Goal: Task Accomplishment & Management: Manage account settings

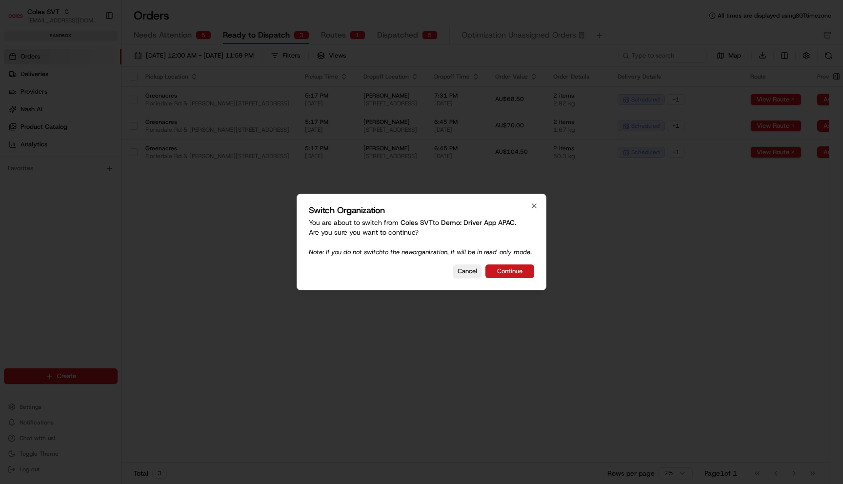
click at [523, 278] on button "Continue" at bounding box center [510, 272] width 49 height 14
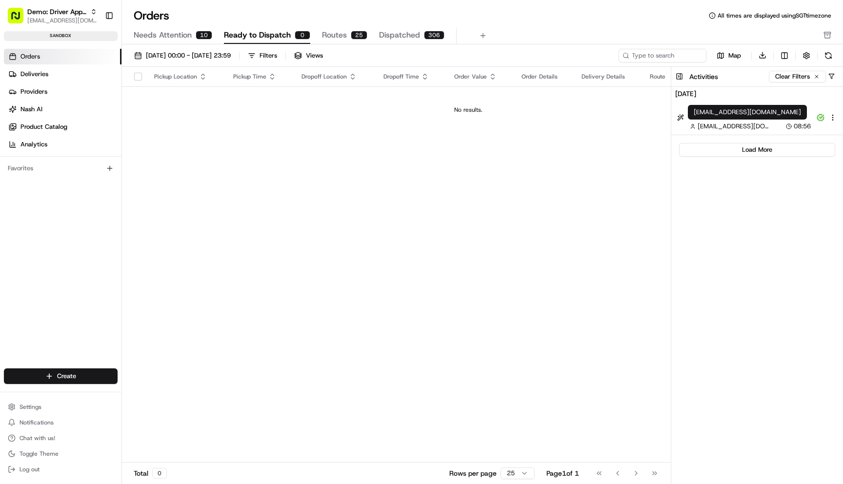
click at [737, 115] on div "[EMAIL_ADDRESS][DOMAIN_NAME] [EMAIL_ADDRESS][DOMAIN_NAME]" at bounding box center [747, 112] width 119 height 15
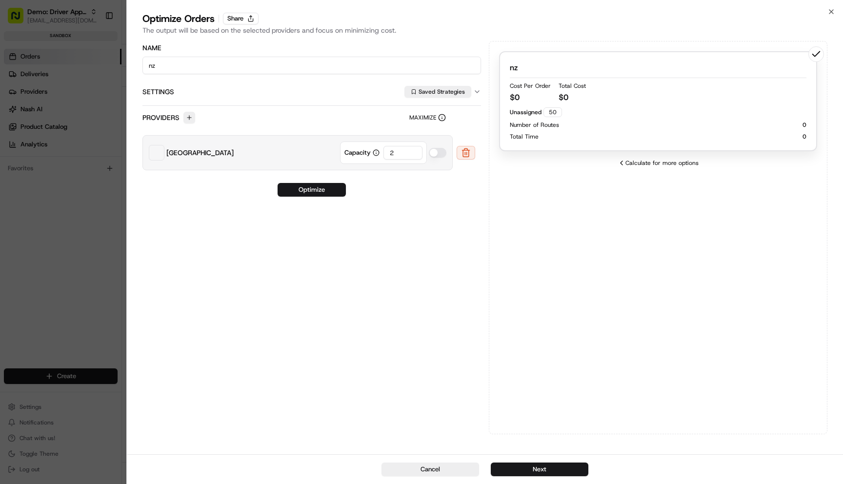
click at [647, 149] on div "nz Cost Per Order $ 0 Total Cost $ 0 Unassigned 50 Number of Routes 0 Total Tim…" at bounding box center [658, 101] width 318 height 100
click at [552, 467] on button "Next" at bounding box center [540, 470] width 98 height 14
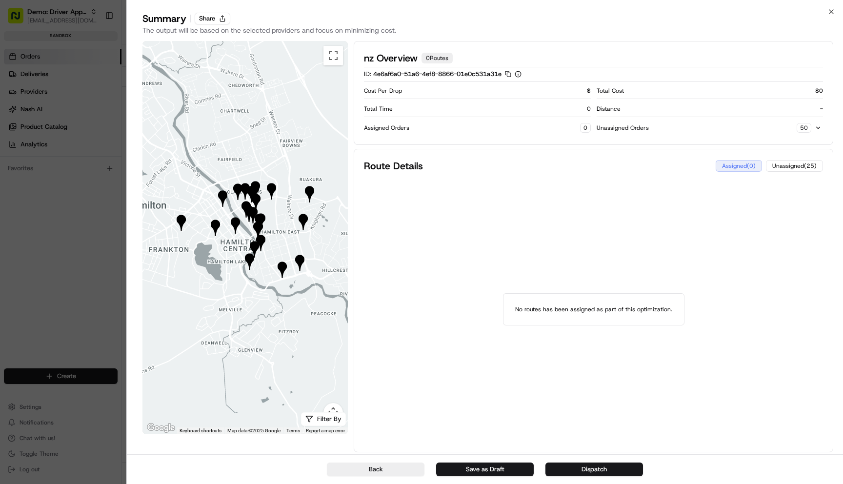
click at [774, 127] on div "Unassigned Orders 50" at bounding box center [710, 128] width 226 height 14
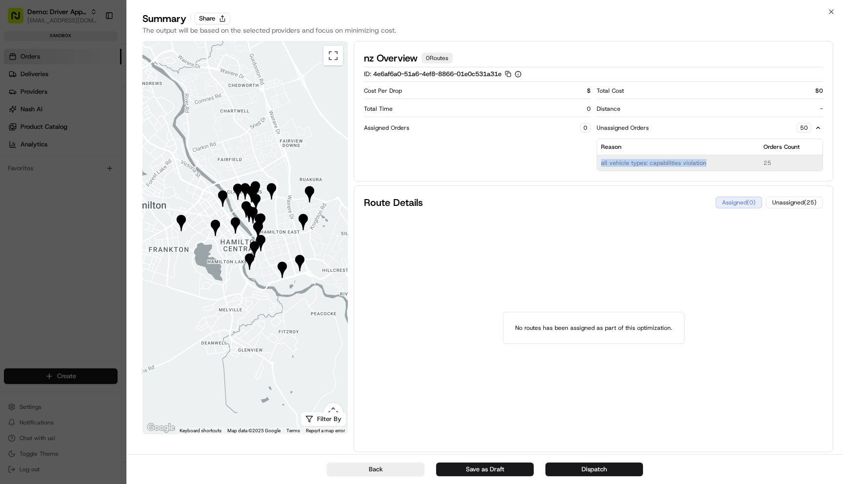
drag, startPoint x: 726, startPoint y: 163, endPoint x: 600, endPoint y: 162, distance: 125.9
click at [600, 162] on td "all vehicle types: capabilities violation" at bounding box center [678, 163] width 163 height 16
copy td "all vehicle types: capabilities violation"
click at [390, 471] on button "Back" at bounding box center [376, 470] width 98 height 14
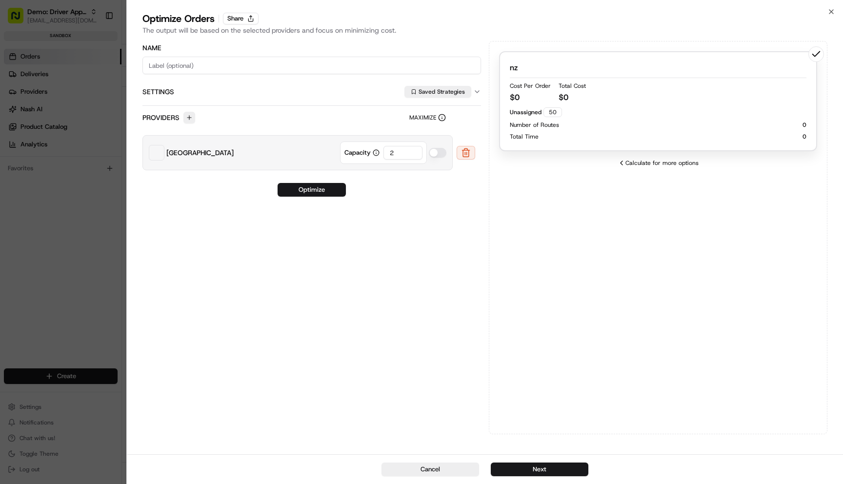
click at [695, 132] on div "Unassigned 50 Number of Routes 0 Total Time 0" at bounding box center [658, 123] width 297 height 33
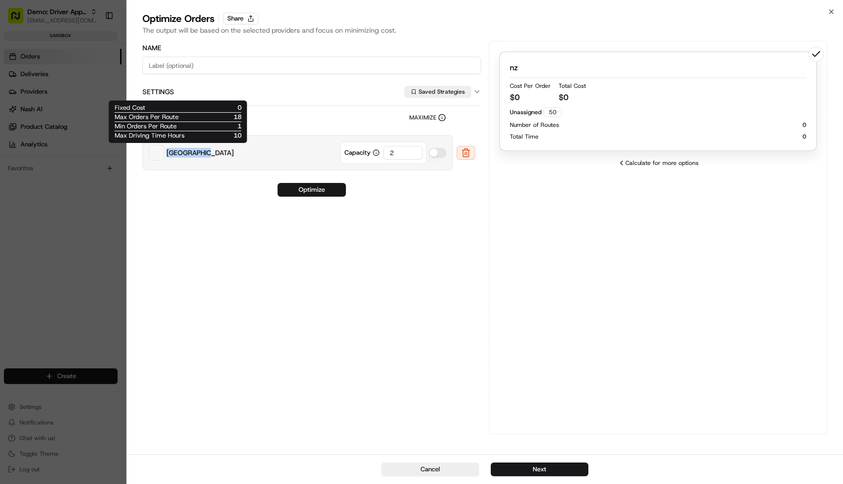
drag, startPoint x: 221, startPoint y: 157, endPoint x: 158, endPoint y: 156, distance: 62.5
click at [158, 156] on div "New Zealand Capacity 2" at bounding box center [298, 152] width 310 height 35
copy div "[GEOGRAPHIC_DATA]"
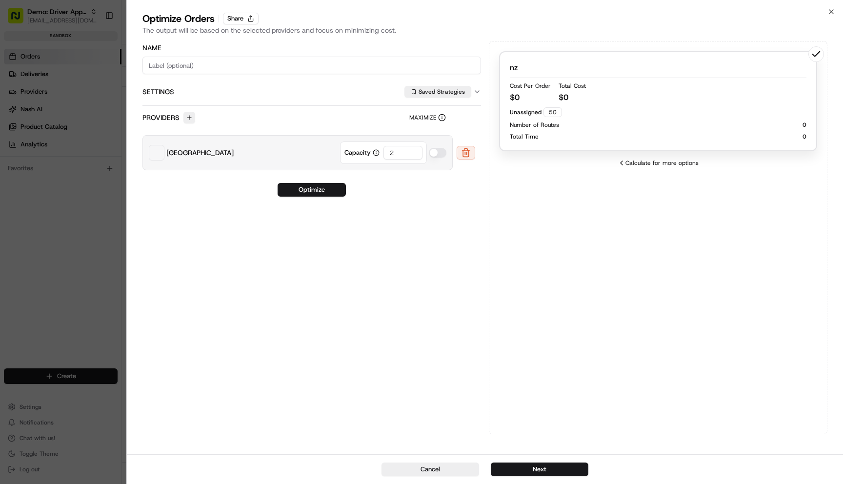
click at [222, 216] on div "Name Settings Saved Strategies Providers Maximize [GEOGRAPHIC_DATA] Capacity 2 …" at bounding box center [312, 237] width 339 height 393
click at [229, 21] on button "Share" at bounding box center [241, 19] width 36 height 12
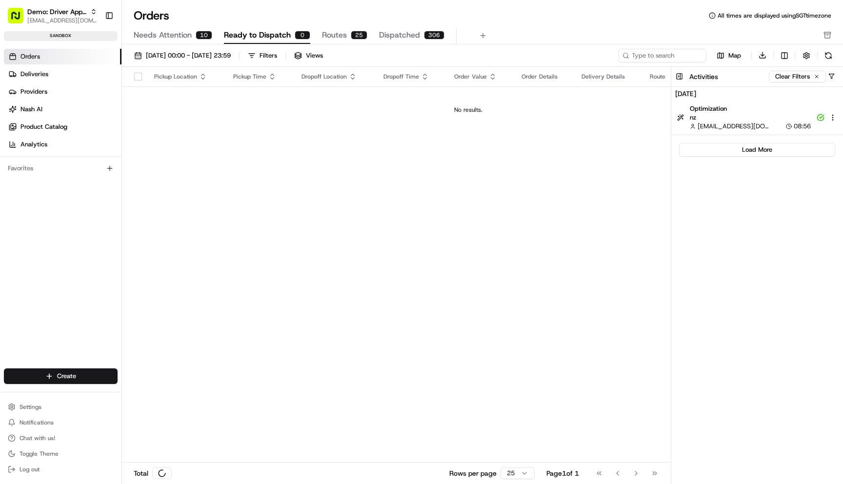
click at [66, 58] on link "Orders" at bounding box center [63, 57] width 118 height 16
click at [680, 57] on input at bounding box center [648, 56] width 117 height 14
paste input "ord_3qT6zZw6Z5iaVHgWmUxLvC"
type input "ord_3qT6zZw6Z5iaVHgWmUxLvC"
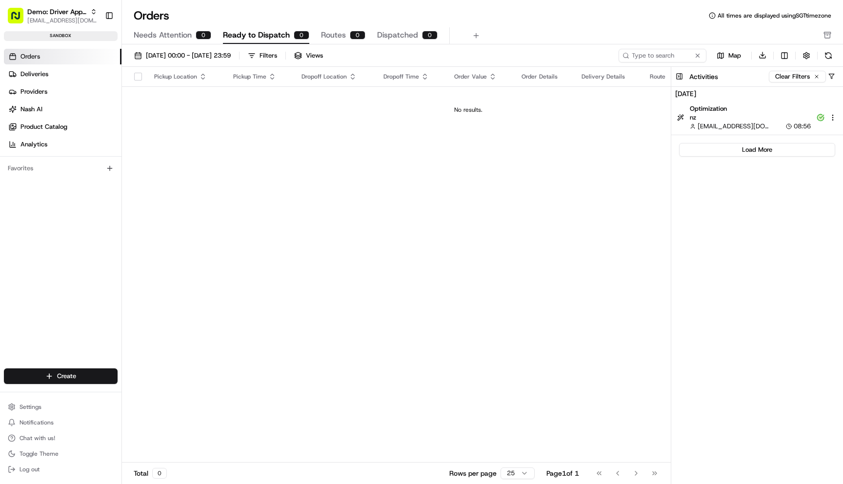
click at [156, 42] on button "Needs Attention 0" at bounding box center [173, 35] width 78 height 17
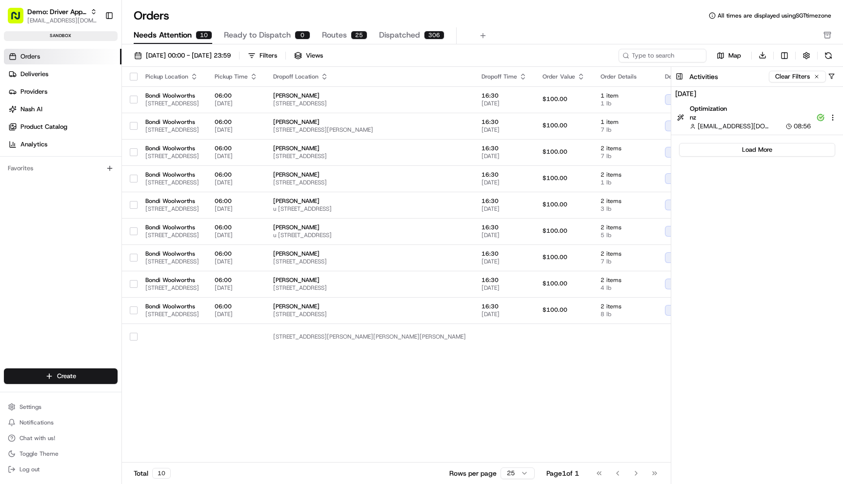
click at [226, 36] on span "Ready to Dispatch" at bounding box center [257, 35] width 67 height 12
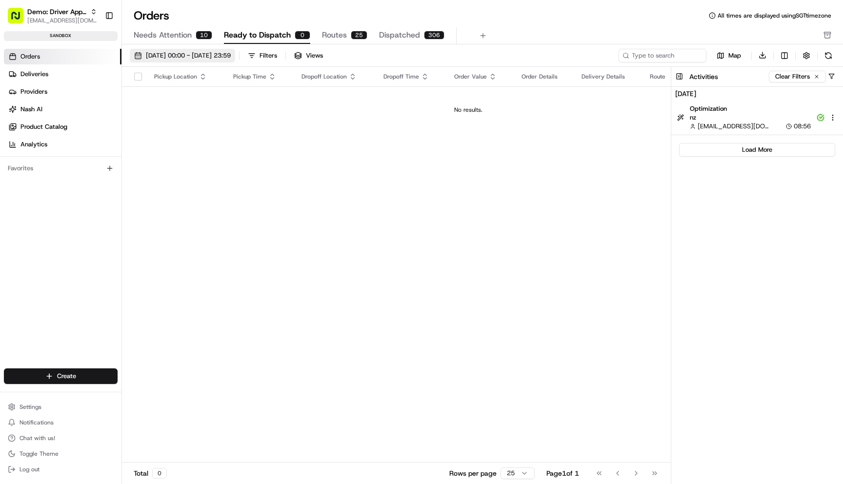
click at [182, 54] on span "[DATE] 00:00 - [DATE] 23:59" at bounding box center [188, 55] width 85 height 9
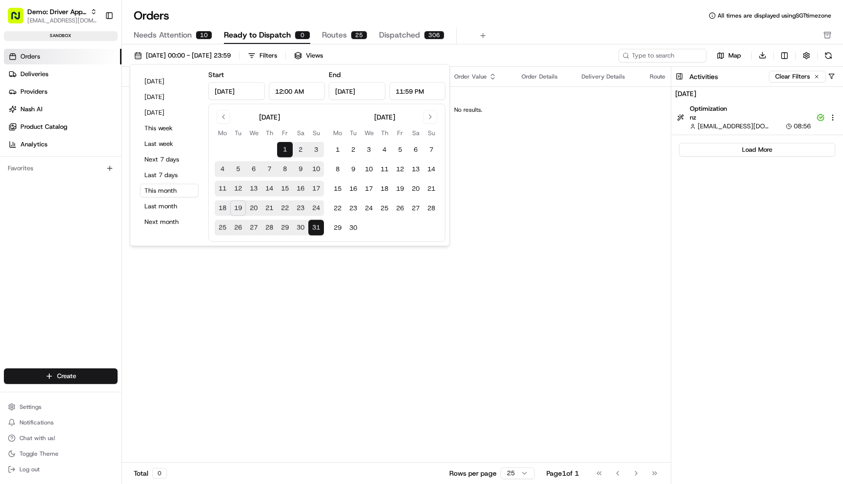
click at [283, 149] on button "1" at bounding box center [285, 150] width 16 height 16
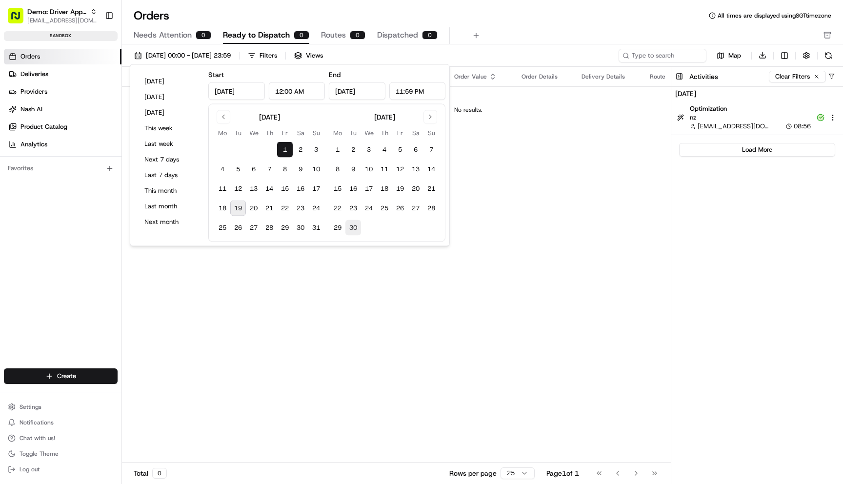
click at [354, 225] on button "30" at bounding box center [354, 228] width 16 height 16
type input "[DATE]"
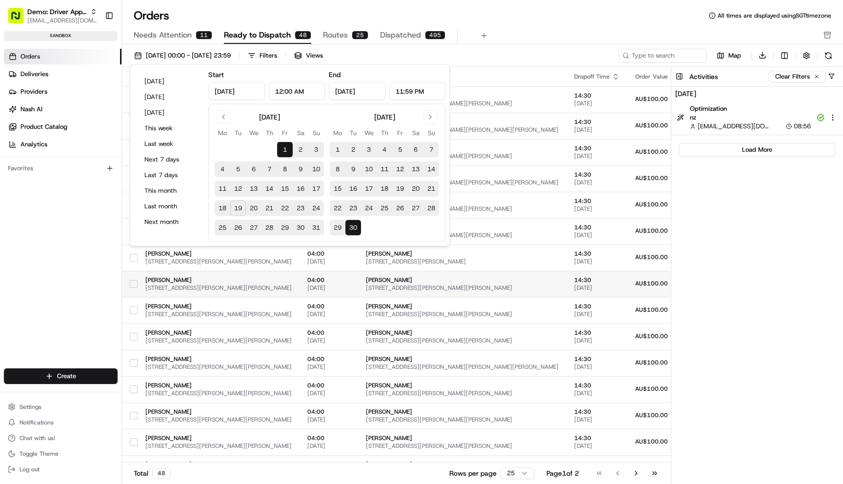
click at [535, 279] on span "[PERSON_NAME]" at bounding box center [462, 280] width 193 height 8
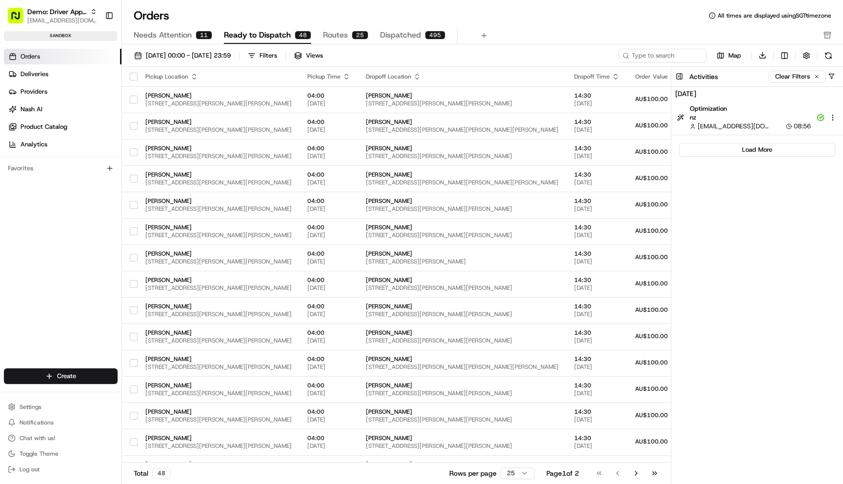
click at [615, 46] on div "[DATE] 00:00 - [DATE] 23:59 Filters Views Map Download Pickup Location Pickup T…" at bounding box center [482, 267] width 721 height 447
click at [641, 50] on input at bounding box center [648, 56] width 117 height 14
paste input "ord_3qT6zZw6Z5iaVHgWmUxLvC"
type input "ord_3qT6zZw6Z5iaVHgWmUxLvC"
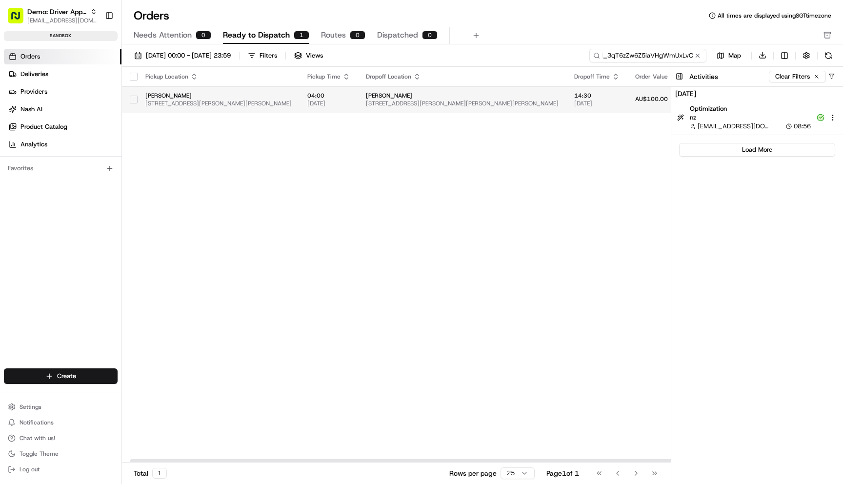
scroll to position [0, 423]
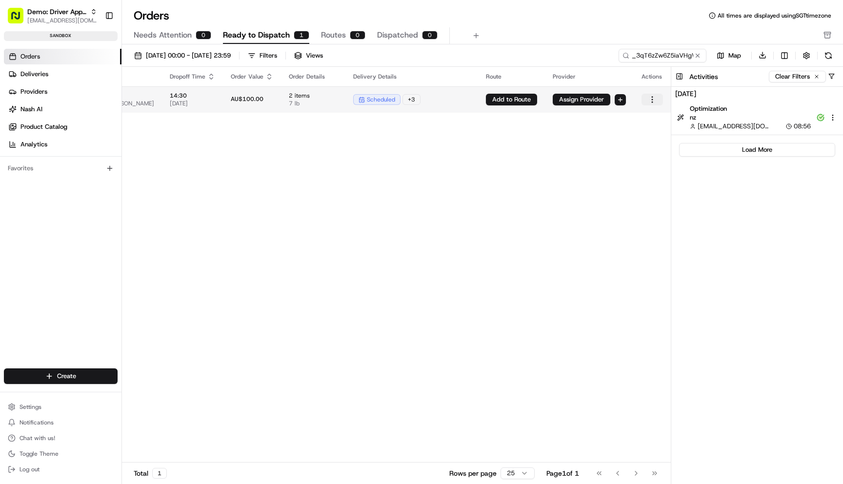
click at [648, 102] on html "Demo: Driver App APAC [EMAIL_ADDRESS][DOMAIN_NAME] Toggle Sidebar sandbox Order…" at bounding box center [421, 242] width 843 height 484
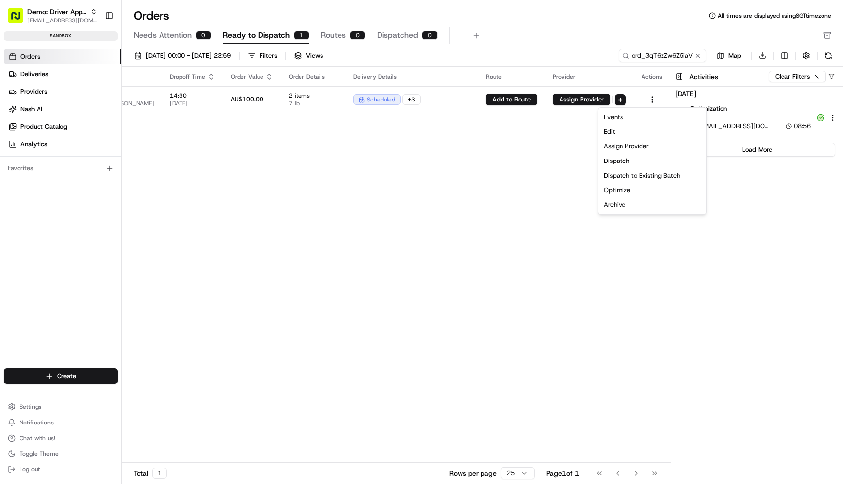
click at [634, 97] on html "Demo: Driver App APAC [EMAIL_ADDRESS][DOMAIN_NAME] Toggle Sidebar sandbox Order…" at bounding box center [421, 242] width 843 height 484
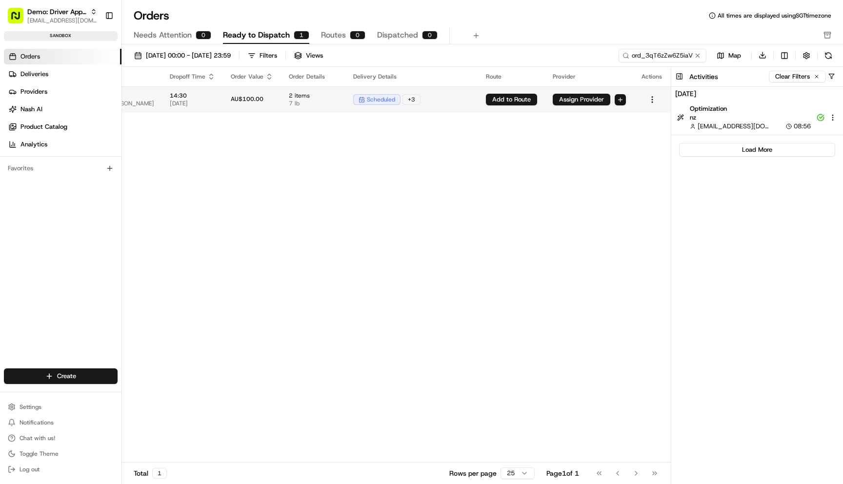
click at [624, 97] on html "Demo: Driver App APAC [EMAIL_ADDRESS][DOMAIN_NAME] Toggle Sidebar sandbox Order…" at bounding box center [421, 242] width 843 height 484
click at [430, 112] on html "Demo: Driver App APAC [EMAIL_ADDRESS][DOMAIN_NAME] Toggle Sidebar sandbox Order…" at bounding box center [421, 242] width 843 height 484
click at [447, 102] on div "scheduled + 3" at bounding box center [411, 99] width 117 height 11
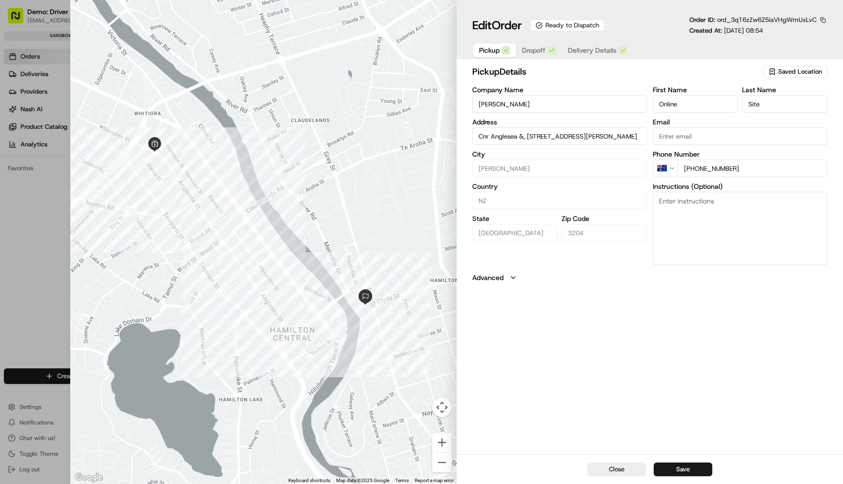
click at [544, 49] on span "Dropoff" at bounding box center [533, 50] width 23 height 10
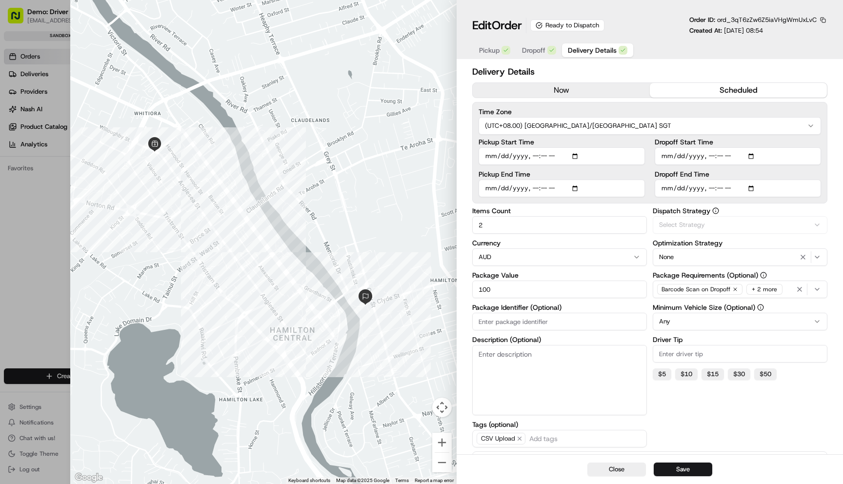
click at [594, 47] on span "Delivery Details" at bounding box center [592, 50] width 49 height 10
type input "1"
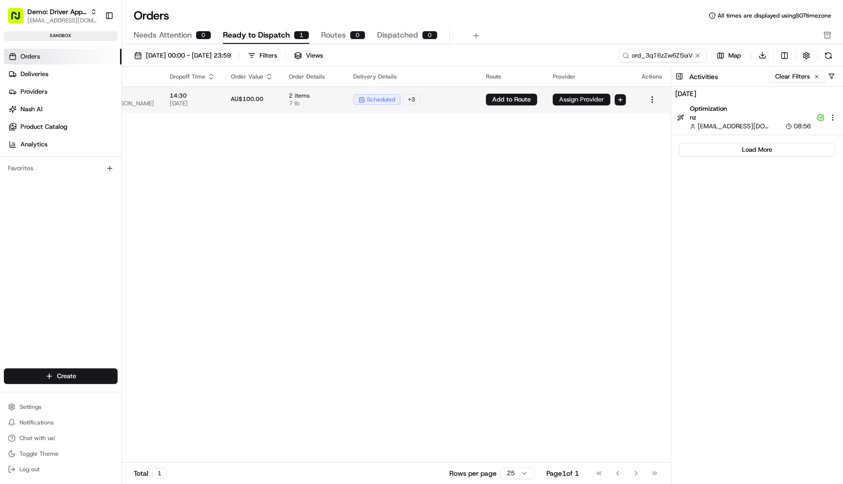
click at [573, 95] on button "Assign Provider" at bounding box center [582, 100] width 58 height 12
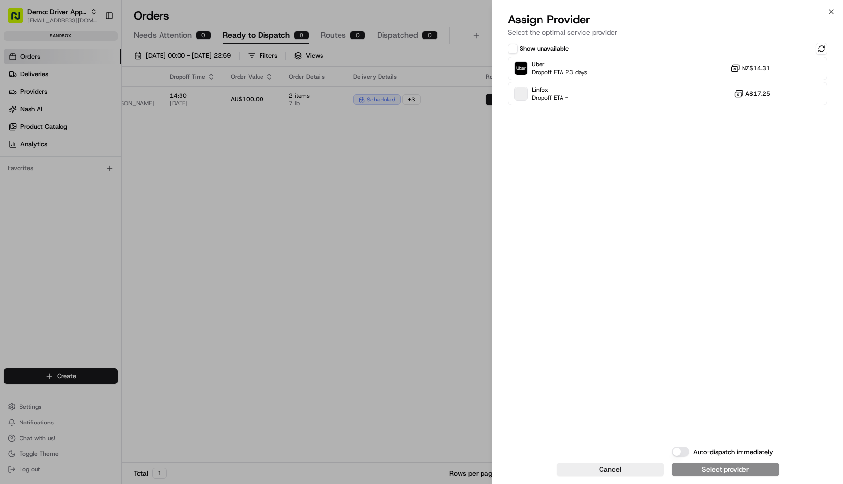
click at [563, 44] on div "Show unavailable" at bounding box center [538, 49] width 61 height 10
click at [511, 50] on button "Show unavailable" at bounding box center [513, 49] width 10 height 10
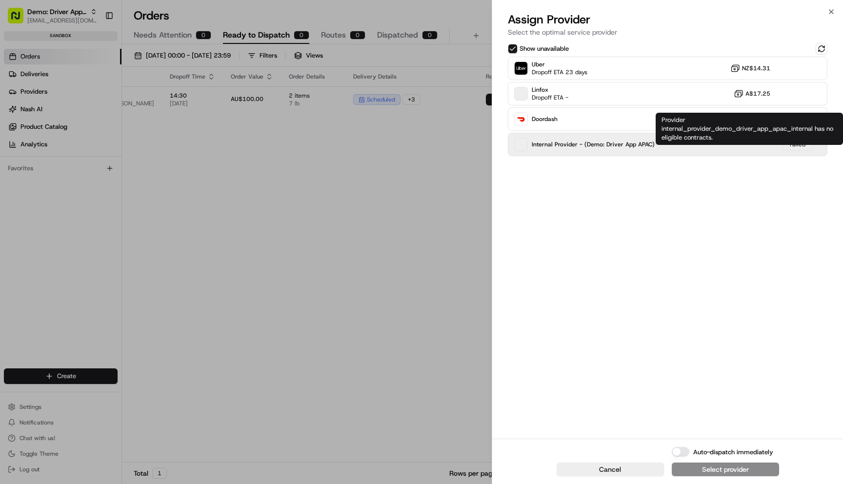
type button "on"
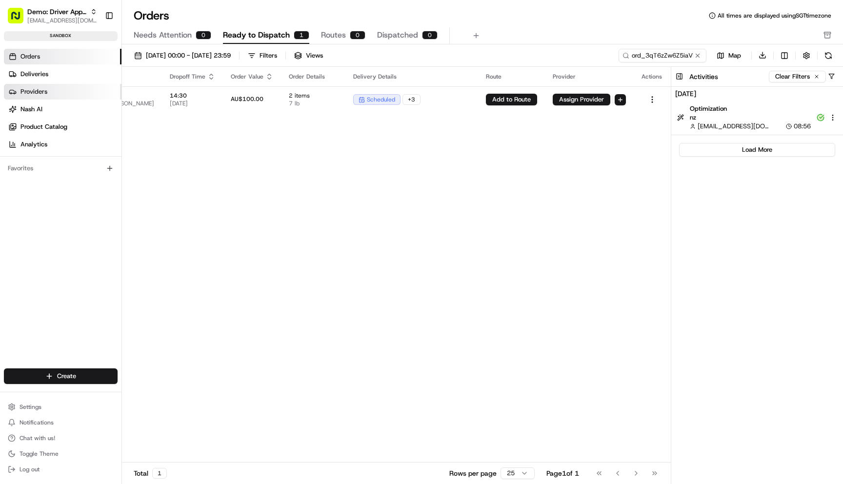
click at [55, 89] on link "Providers" at bounding box center [63, 92] width 118 height 16
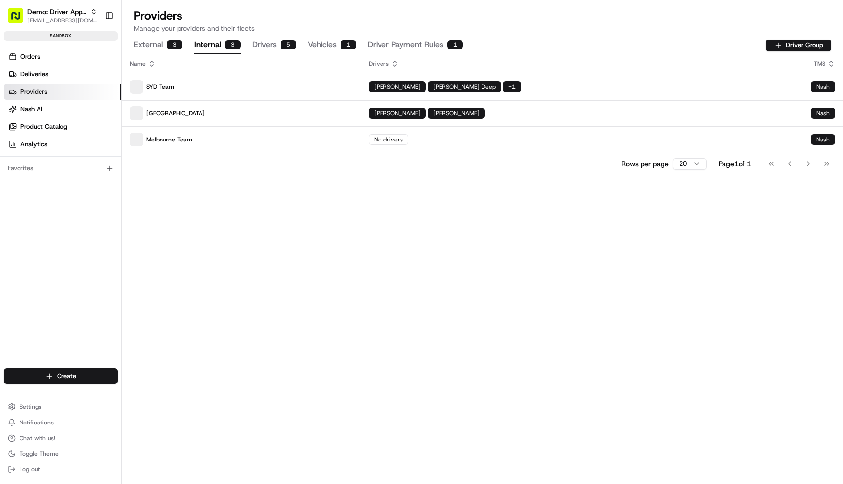
click at [226, 44] on div "3" at bounding box center [233, 45] width 16 height 9
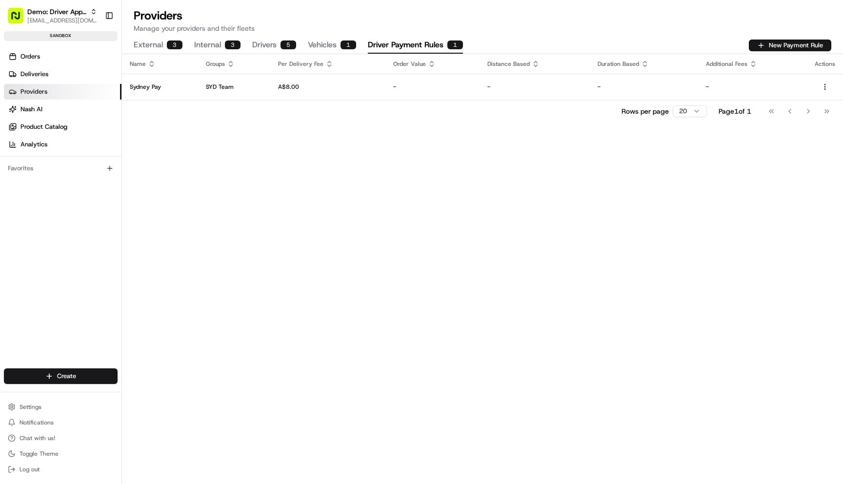
click at [417, 44] on button "Driver Payment Rules 1" at bounding box center [415, 45] width 95 height 17
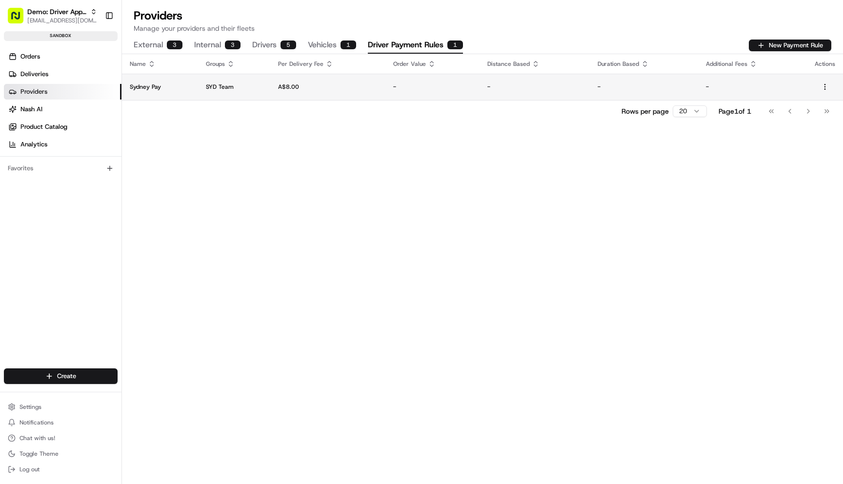
click at [396, 92] on td "-" at bounding box center [433, 87] width 94 height 26
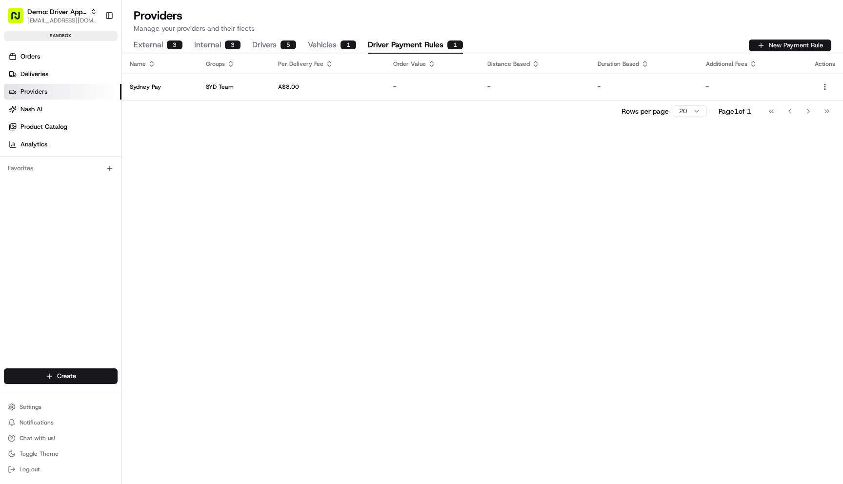
click at [786, 44] on button "New Payment Rule" at bounding box center [790, 46] width 82 height 12
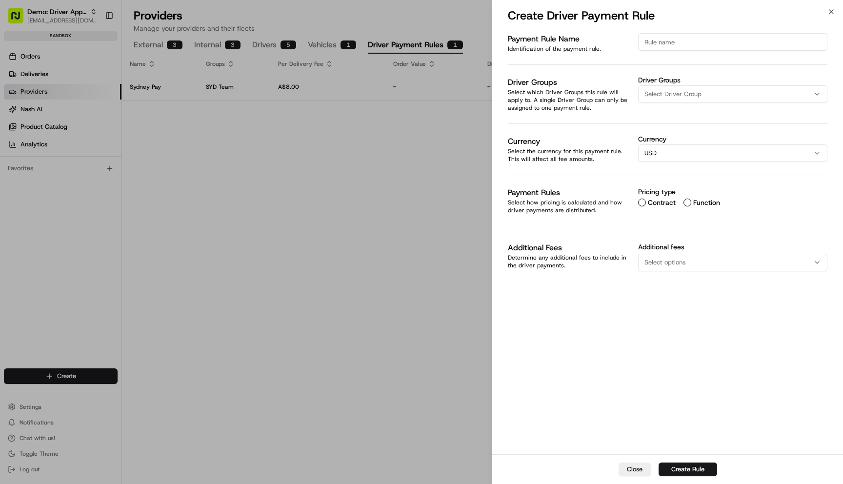
click at [649, 41] on input at bounding box center [732, 42] width 189 height 18
type input "NZ Pay"
click at [700, 95] on span "Select Driver Group" at bounding box center [673, 94] width 57 height 9
click at [686, 150] on span "[GEOGRAPHIC_DATA]" at bounding box center [714, 147] width 120 height 9
click at [670, 339] on div at bounding box center [421, 242] width 843 height 484
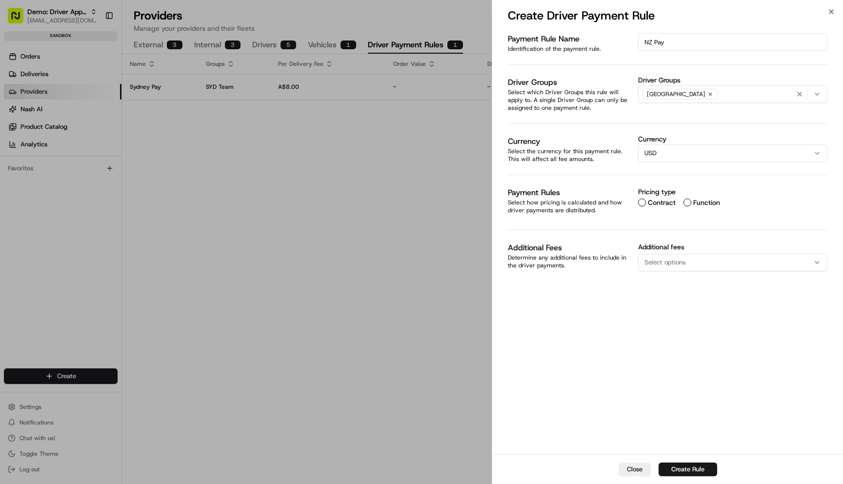
click at [672, 153] on button "USD" at bounding box center [732, 153] width 189 height 18
click at [678, 301] on div "Payment Rule Name Identification of the payment rule. NZ Pay Driver Groups Sele…" at bounding box center [667, 242] width 351 height 423
click at [661, 200] on label "Contract" at bounding box center [662, 202] width 28 height 7
click at [646, 200] on button "Contract" at bounding box center [642, 203] width 8 height 8
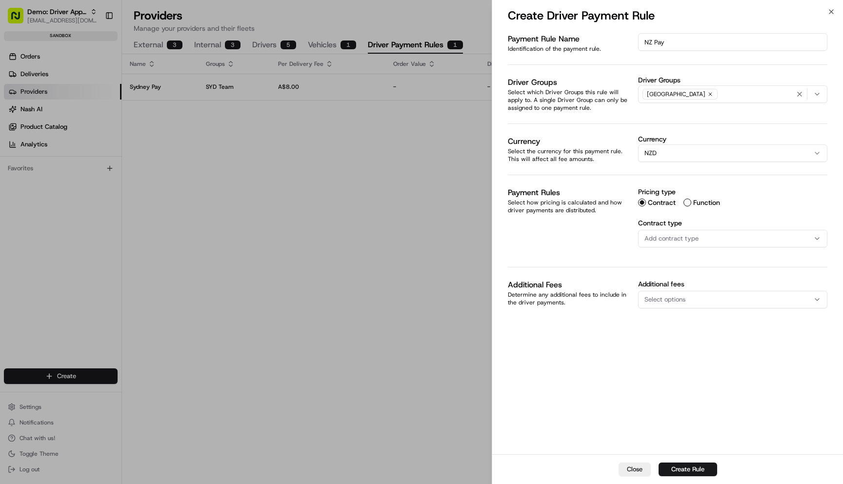
click at [666, 235] on span "Add contract type" at bounding box center [672, 238] width 54 height 9
click at [671, 278] on span "Flat Fee" at bounding box center [714, 277] width 120 height 9
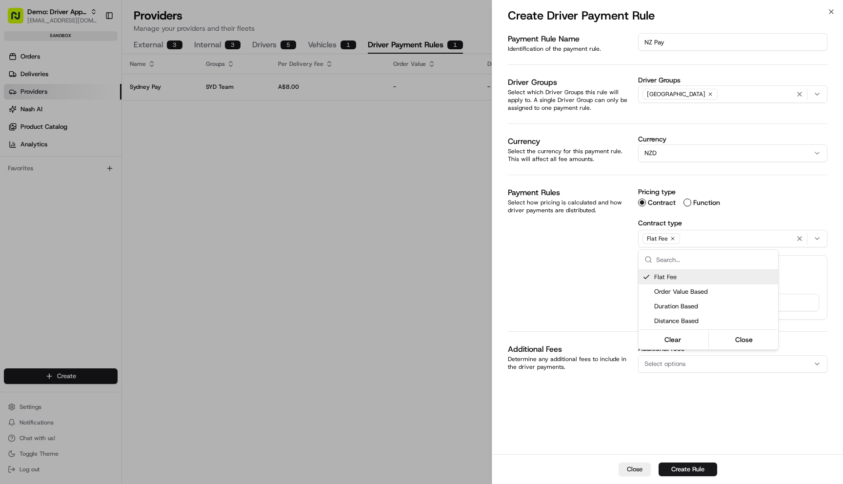
click at [582, 271] on div at bounding box center [421, 242] width 843 height 484
click at [662, 302] on input "Flat fee pricing ( NZ$ )" at bounding box center [733, 303] width 173 height 18
type input "20"
click at [647, 413] on div "Payment Rule Name Identification of the payment rule. NZ Pay Driver Groups Sele…" at bounding box center [667, 242] width 351 height 423
click at [683, 466] on button "Create Rule" at bounding box center [688, 470] width 59 height 14
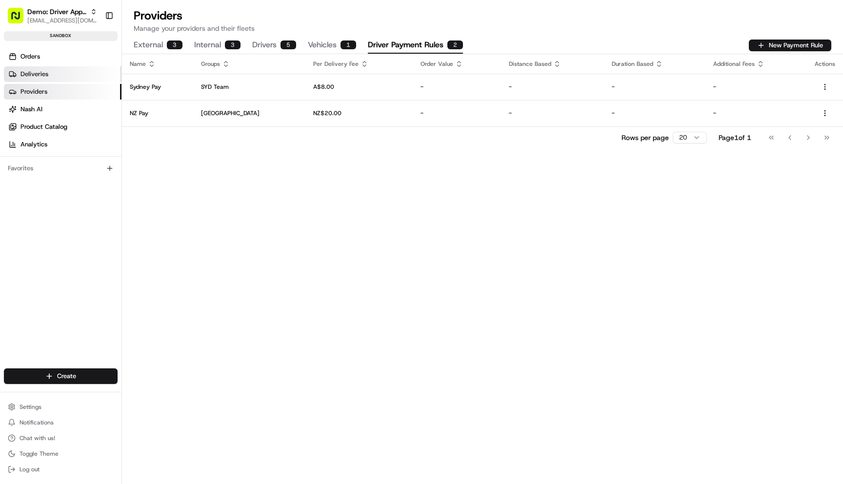
click at [51, 69] on link "Deliveries" at bounding box center [63, 74] width 118 height 16
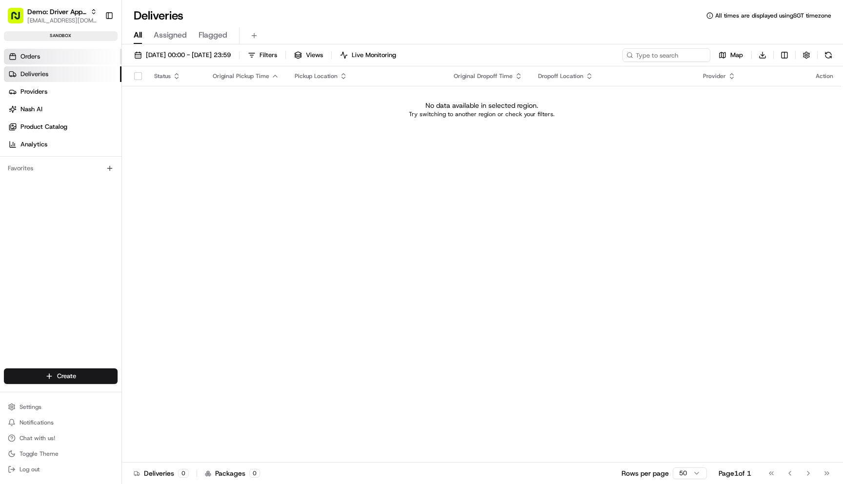
click at [53, 57] on link "Orders" at bounding box center [63, 57] width 118 height 16
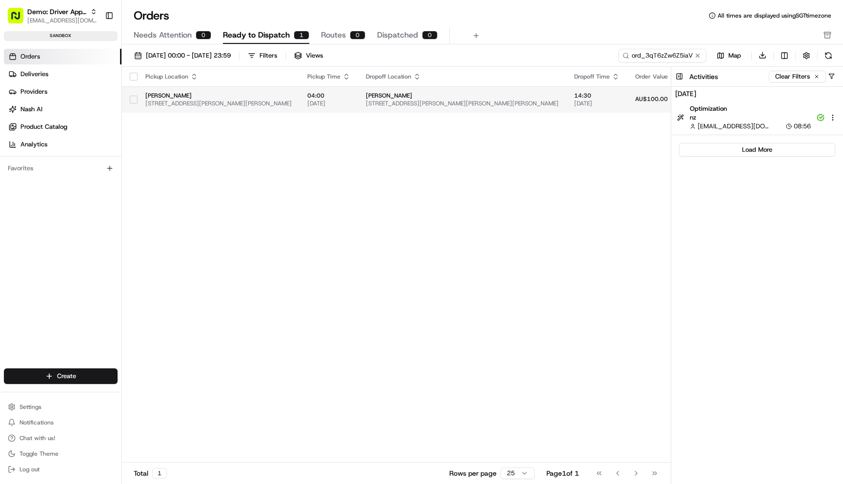
scroll to position [0, 423]
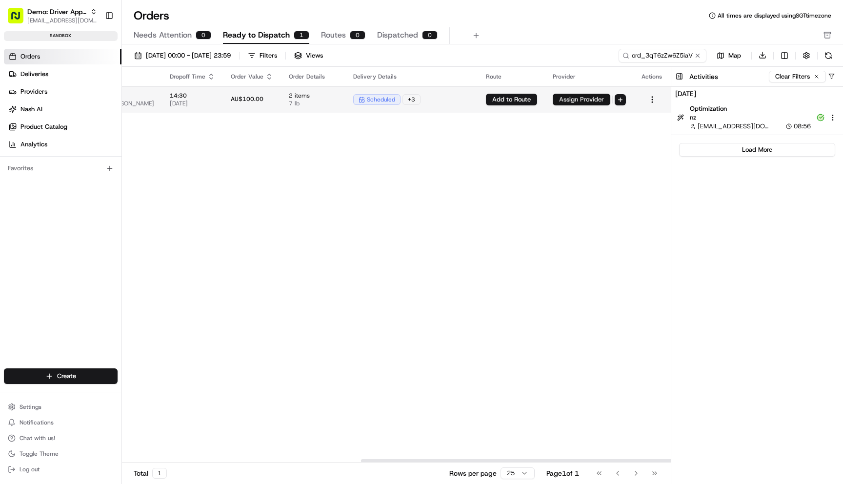
click at [572, 96] on button "Assign Provider" at bounding box center [582, 100] width 58 height 12
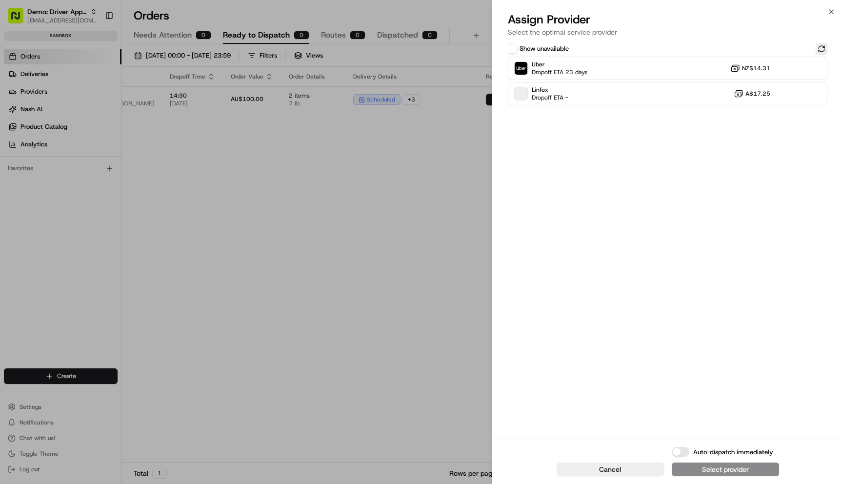
click at [820, 43] on button at bounding box center [822, 49] width 12 height 12
click at [554, 50] on label "Show unavailable" at bounding box center [544, 48] width 49 height 9
click at [518, 50] on button "Show unavailable" at bounding box center [513, 49] width 10 height 10
click at [554, 50] on label "Show unavailable" at bounding box center [544, 48] width 49 height 9
click at [518, 50] on button "Show unavailable" at bounding box center [513, 49] width 10 height 10
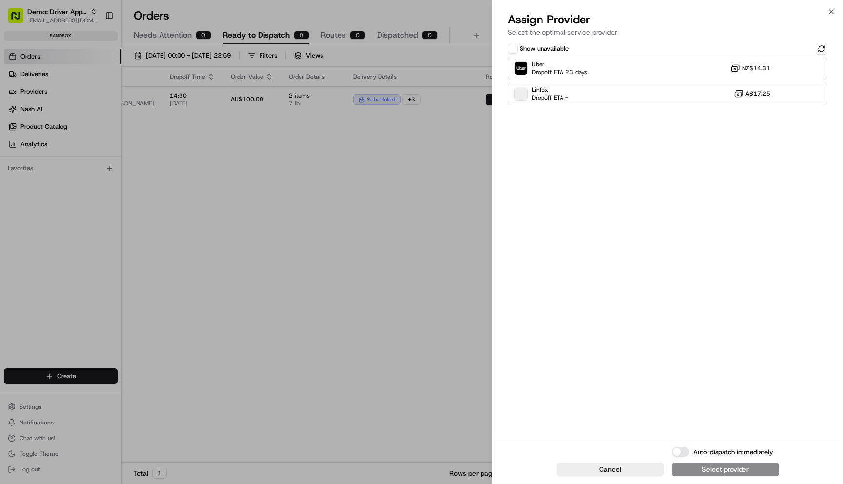
click at [554, 50] on label "Show unavailable" at bounding box center [544, 48] width 49 height 9
click at [518, 50] on button "Show unavailable" at bounding box center [513, 49] width 10 height 10
click at [826, 45] on button at bounding box center [822, 49] width 12 height 12
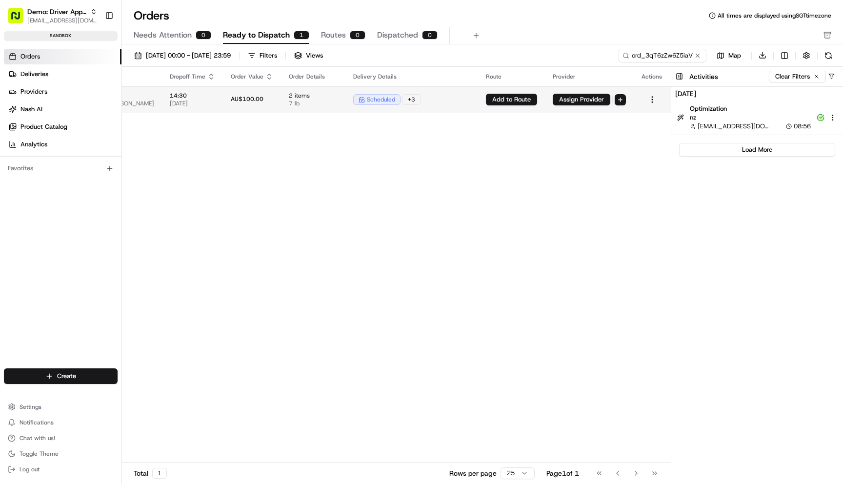
click at [467, 100] on div "scheduled + 3" at bounding box center [411, 99] width 117 height 11
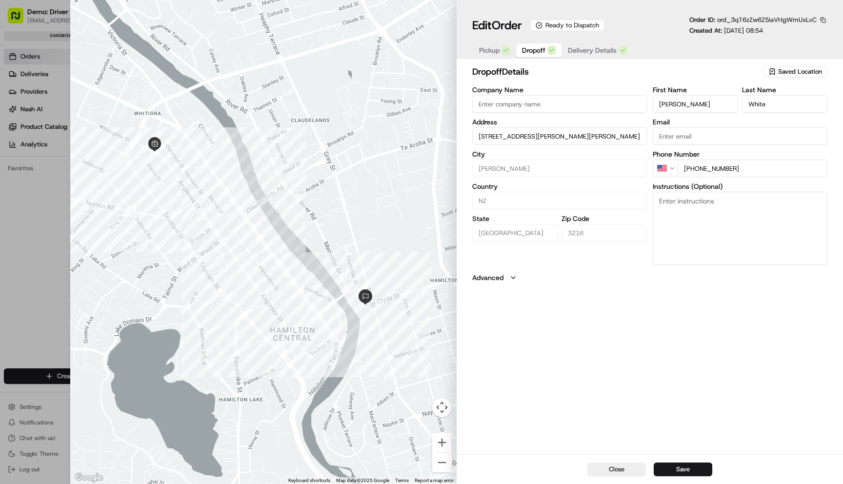
click at [536, 56] on button "Dropoff" at bounding box center [539, 50] width 46 height 14
click at [580, 59] on div "Pickup Dropoff Delivery Details" at bounding box center [553, 50] width 162 height 18
click at [579, 55] on span "Delivery Details" at bounding box center [592, 50] width 49 height 10
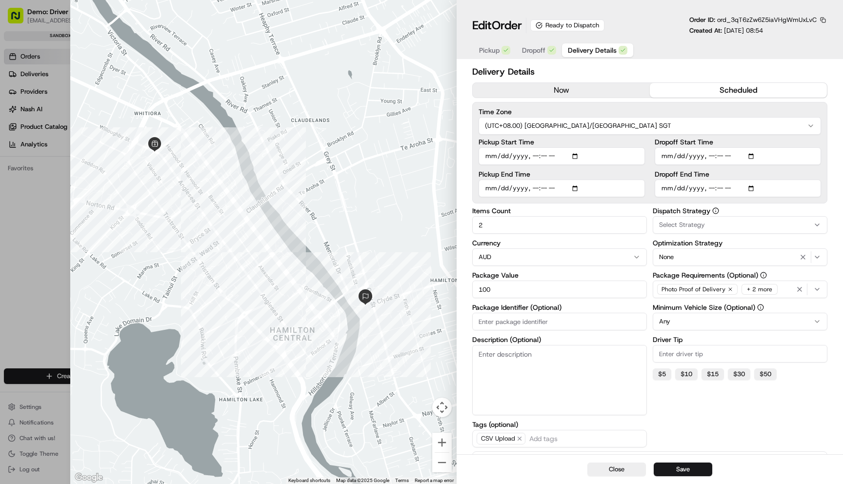
click at [533, 261] on button "AUD" at bounding box center [559, 257] width 175 height 18
type input "1"
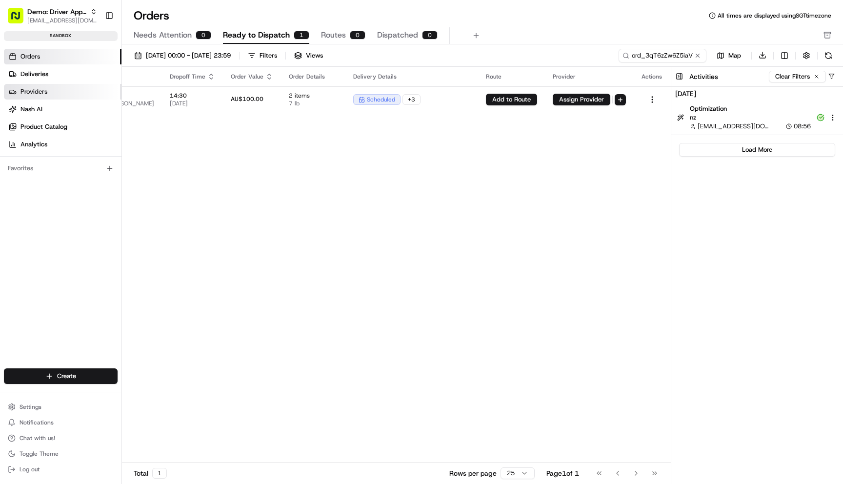
click at [31, 91] on span "Providers" at bounding box center [33, 91] width 27 height 9
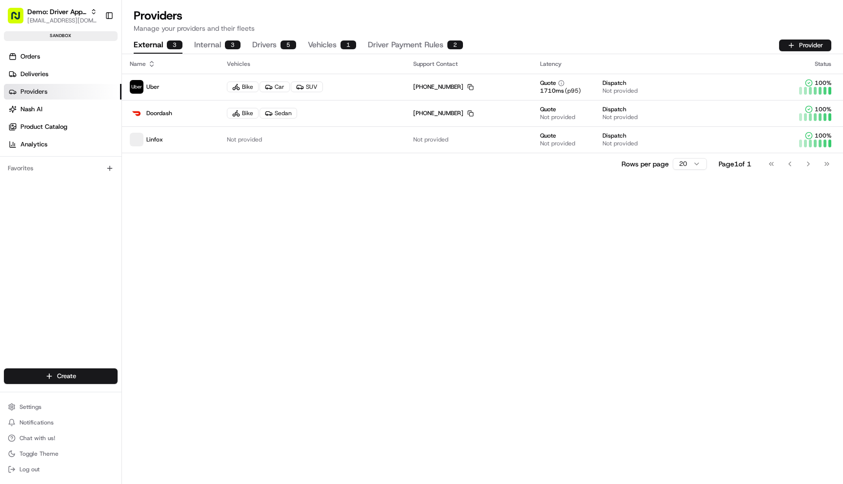
click at [430, 41] on button "Driver Payment Rules 2" at bounding box center [415, 45] width 95 height 17
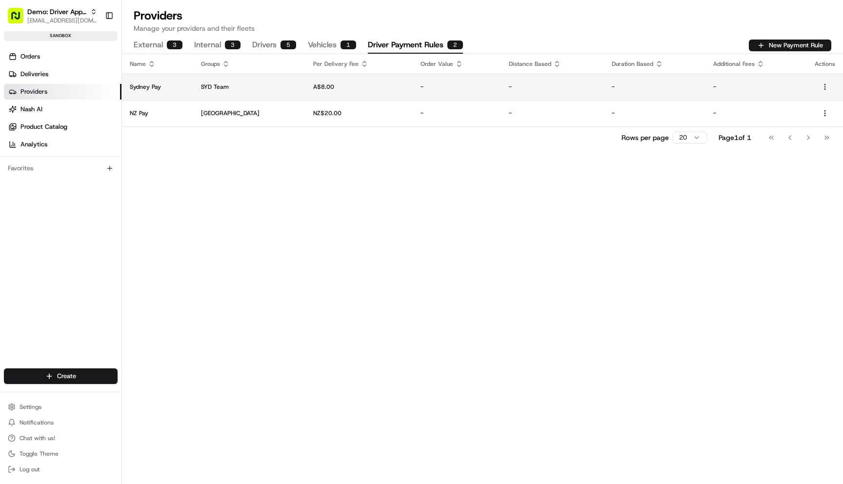
click at [385, 90] on td "A$8.00" at bounding box center [359, 87] width 107 height 26
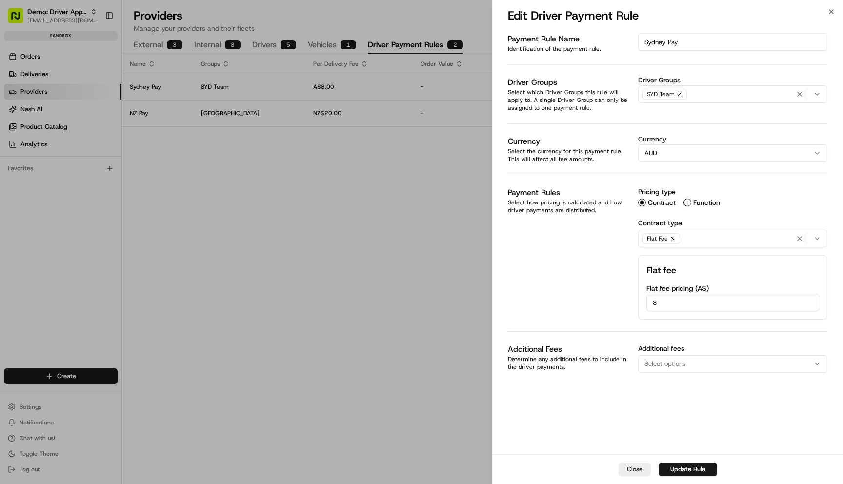
click at [696, 90] on div "SYD Team" at bounding box center [733, 94] width 184 height 15
click at [338, 138] on div at bounding box center [421, 242] width 843 height 484
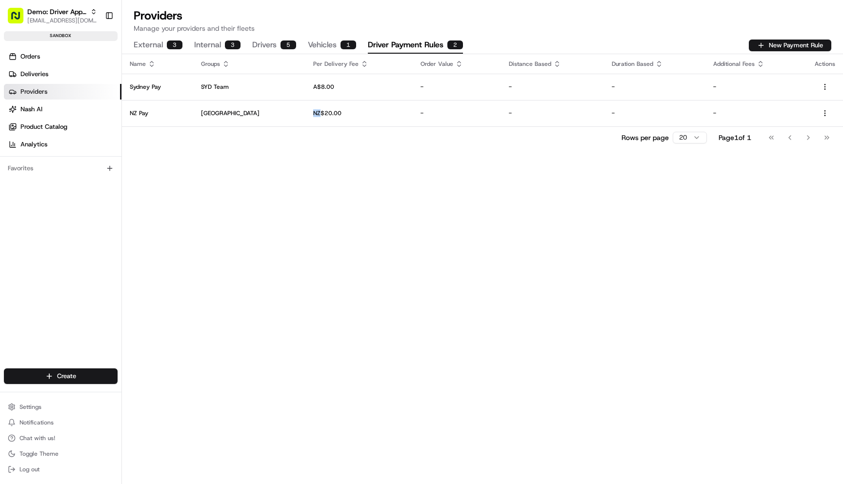
click at [389, 106] on td "NZ$20.00" at bounding box center [359, 113] width 107 height 26
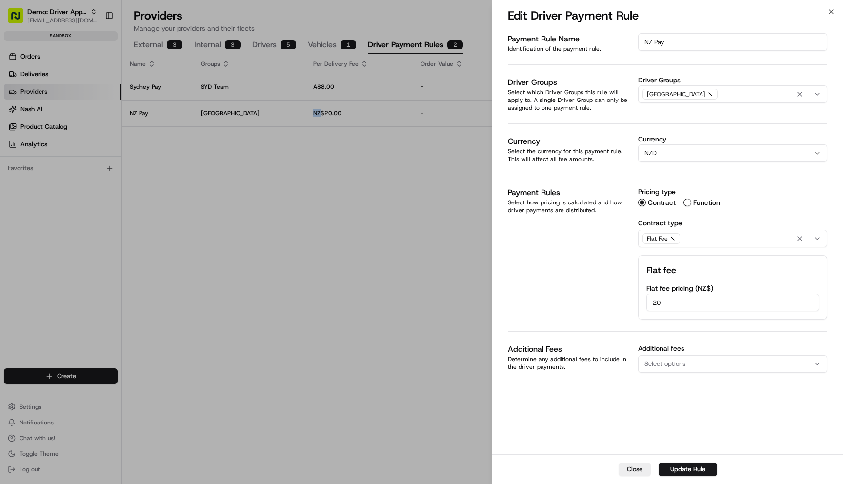
click at [691, 93] on div "[GEOGRAPHIC_DATA]" at bounding box center [680, 94] width 75 height 11
click at [708, 93] on icon "button" at bounding box center [711, 94] width 6 height 6
click at [662, 465] on button "Update Rule" at bounding box center [688, 470] width 59 height 14
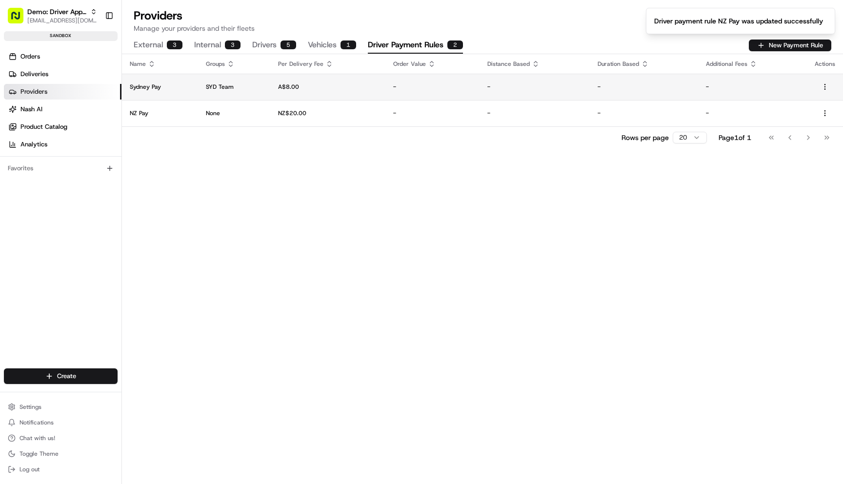
click at [341, 93] on td "A$8.00" at bounding box center [327, 87] width 115 height 26
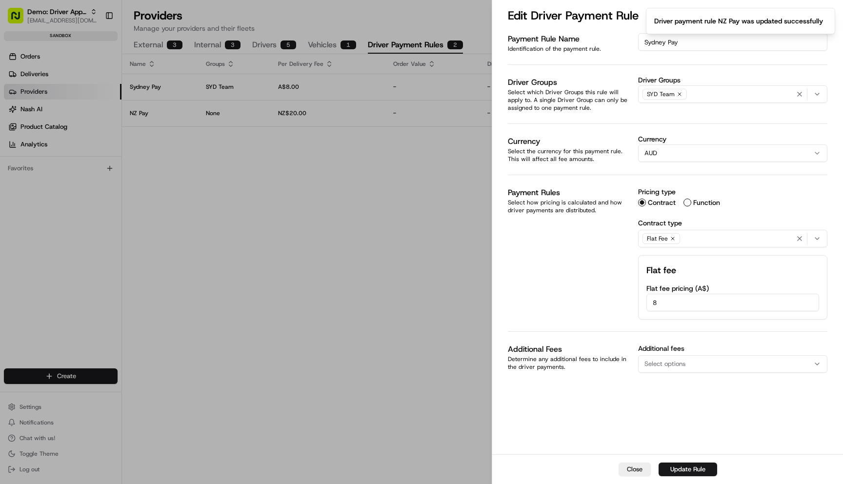
click at [701, 95] on div "SYD Team" at bounding box center [733, 94] width 184 height 15
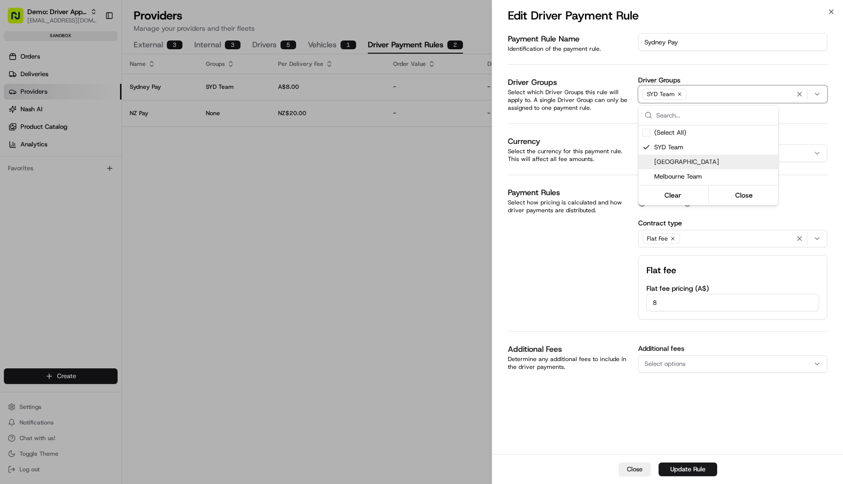
click at [681, 160] on span "[GEOGRAPHIC_DATA]" at bounding box center [714, 162] width 120 height 9
click at [741, 471] on div at bounding box center [421, 242] width 843 height 484
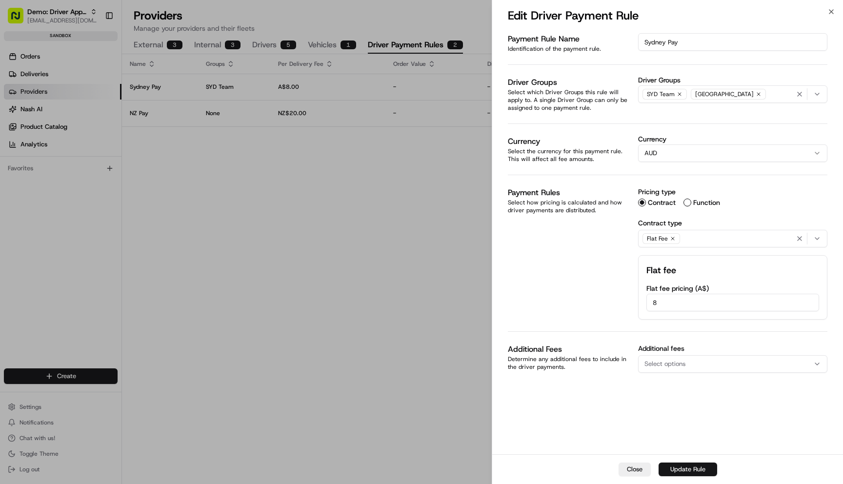
click at [696, 468] on button "Update Rule" at bounding box center [688, 470] width 59 height 14
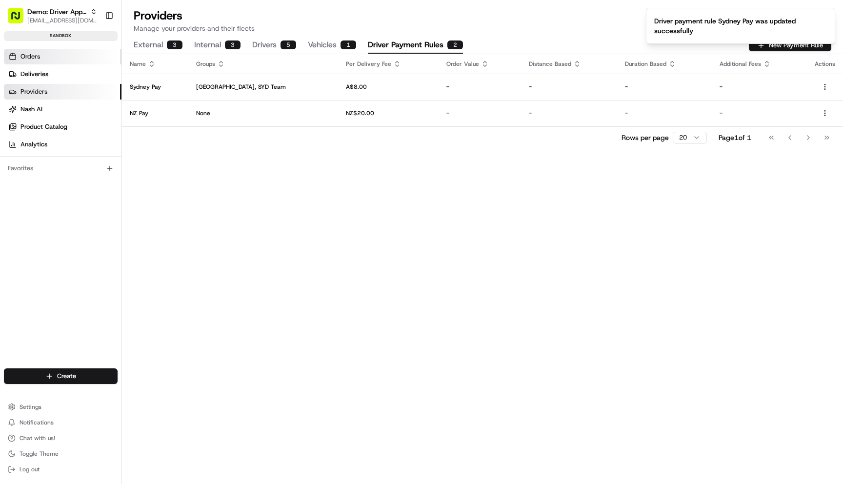
click at [30, 55] on span "Orders" at bounding box center [30, 56] width 20 height 9
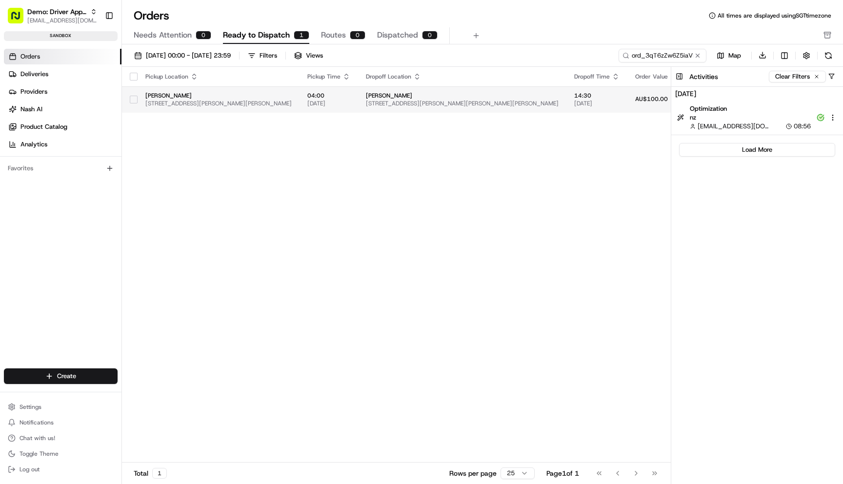
click at [559, 99] on span "[PERSON_NAME]" at bounding box center [462, 96] width 193 height 8
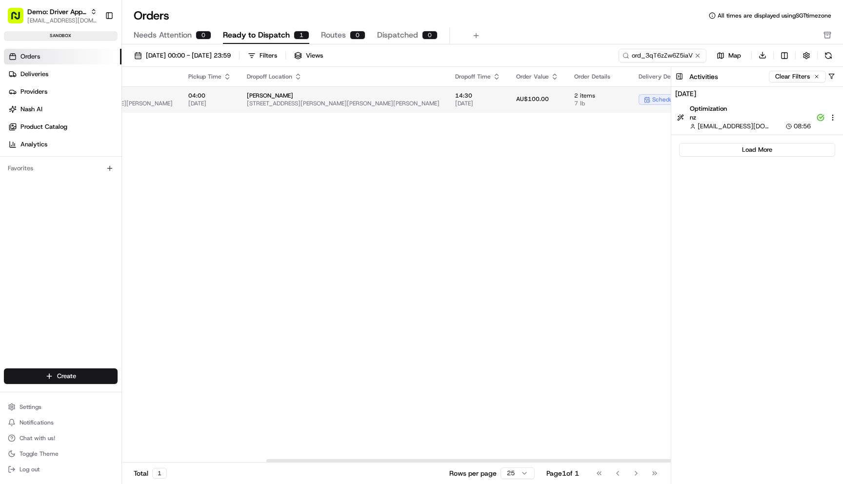
scroll to position [0, 423]
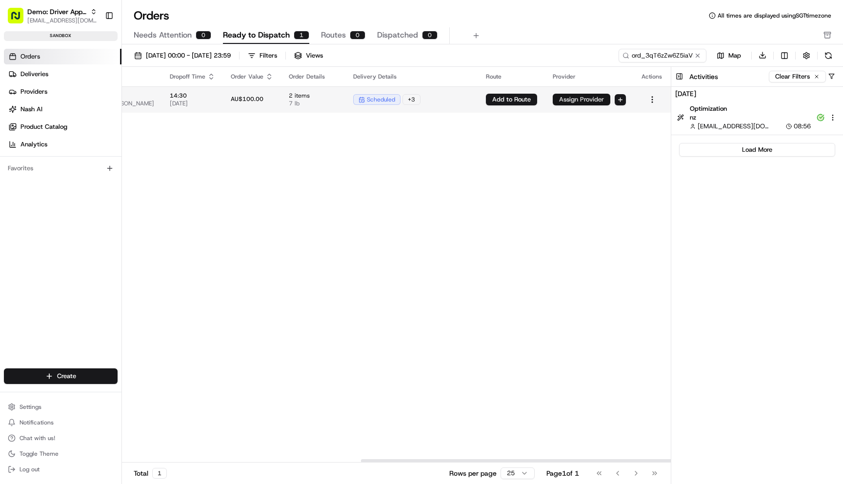
click at [566, 101] on button "Assign Provider" at bounding box center [582, 100] width 58 height 12
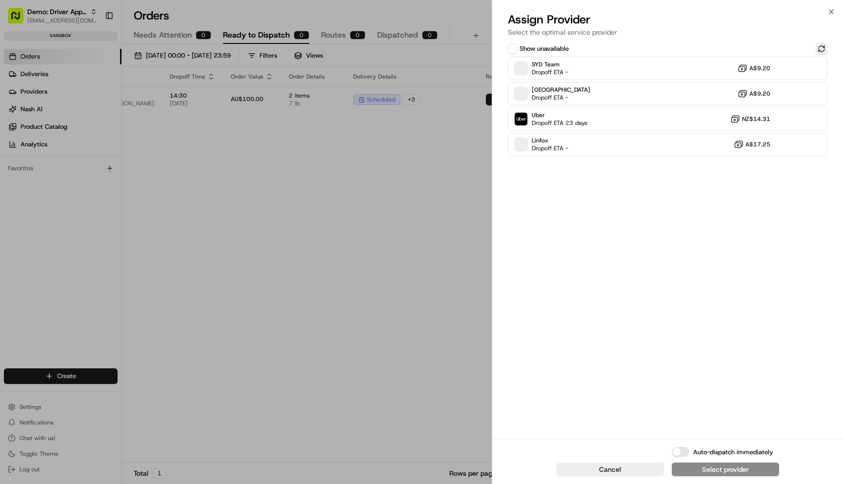
click at [823, 44] on button at bounding box center [822, 49] width 12 height 12
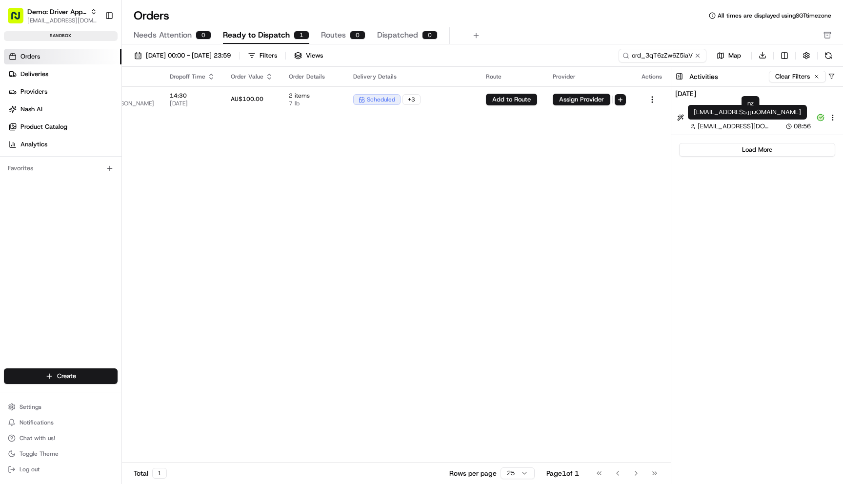
click at [739, 120] on span "nz" at bounding box center [750, 117] width 121 height 9
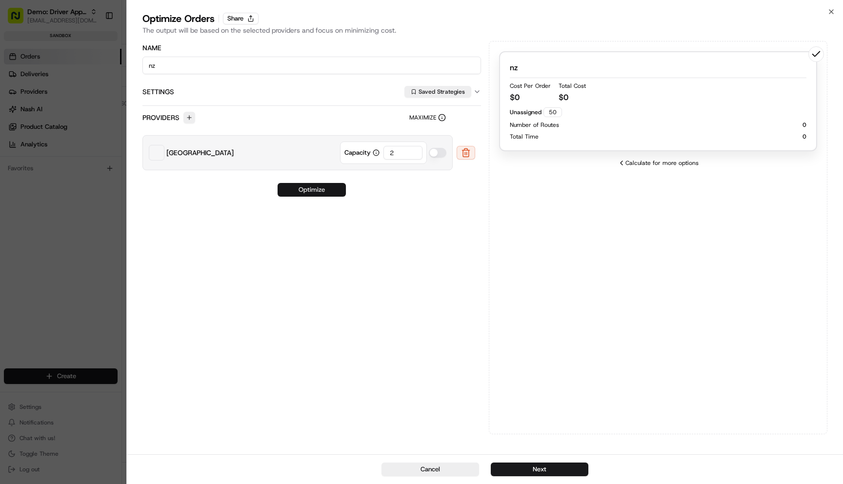
click at [332, 190] on button "Optimize" at bounding box center [312, 190] width 68 height 14
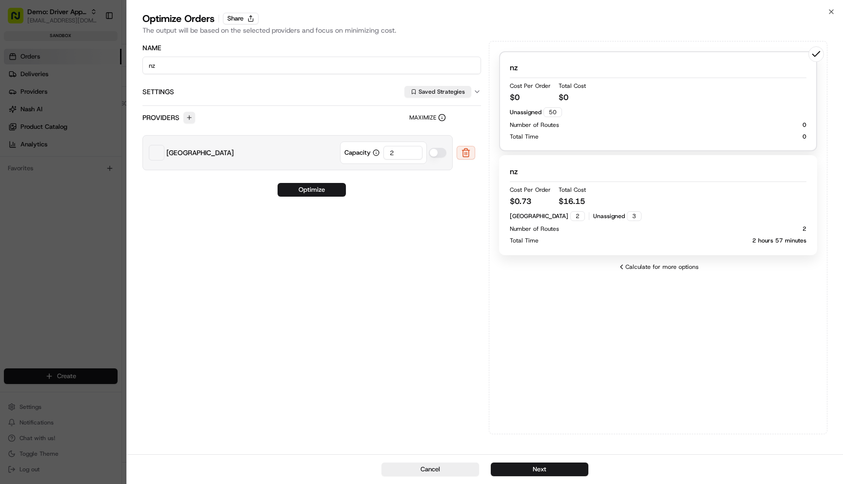
click at [613, 95] on div "nz Cost Per Order $ 0 Total Cost $ 0" at bounding box center [658, 82] width 297 height 41
click at [622, 231] on div "Number of Routes 2" at bounding box center [658, 229] width 297 height 8
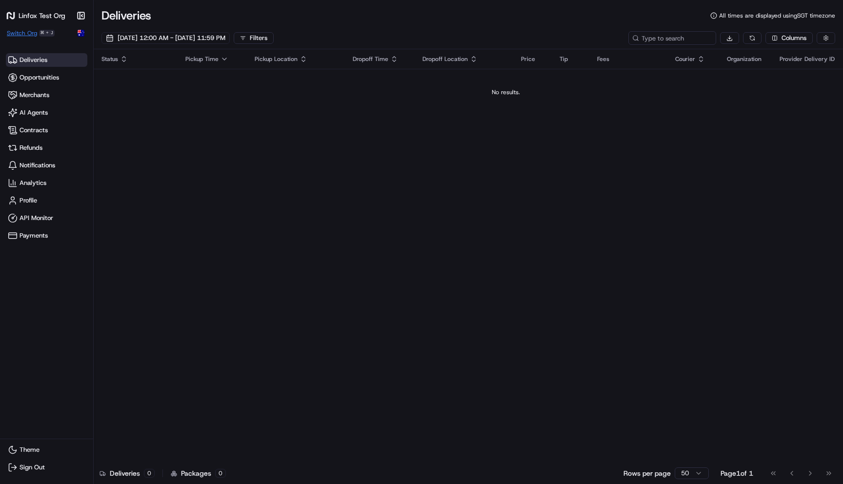
click at [17, 36] on span "Switch Org" at bounding box center [22, 33] width 30 height 8
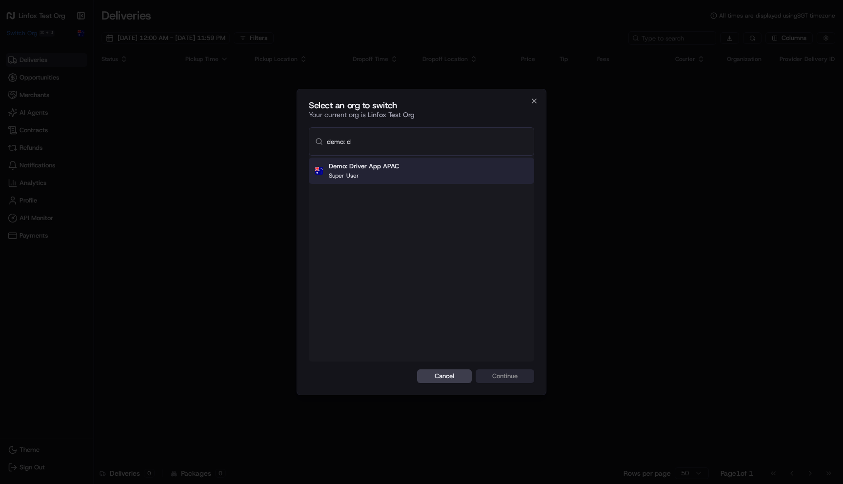
type input "demo: d"
click at [373, 186] on div "Demo: Driver App APAC Super User" at bounding box center [421, 259] width 225 height 206
click at [374, 178] on p "Super User" at bounding box center [364, 176] width 70 height 8
click at [518, 381] on button "Continue" at bounding box center [505, 376] width 59 height 14
